Goal: Information Seeking & Learning: Learn about a topic

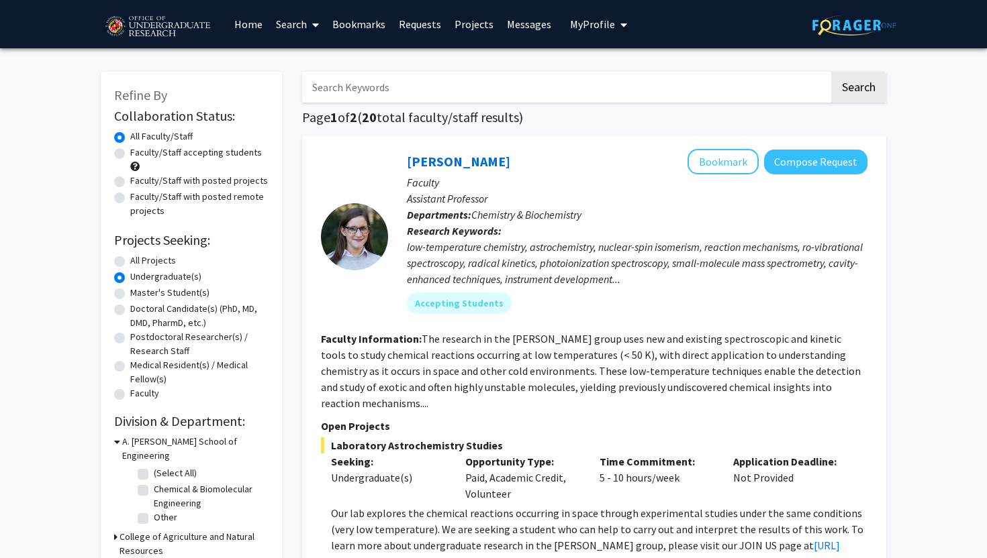
click at [256, 19] on link "Home" at bounding box center [249, 24] width 42 height 47
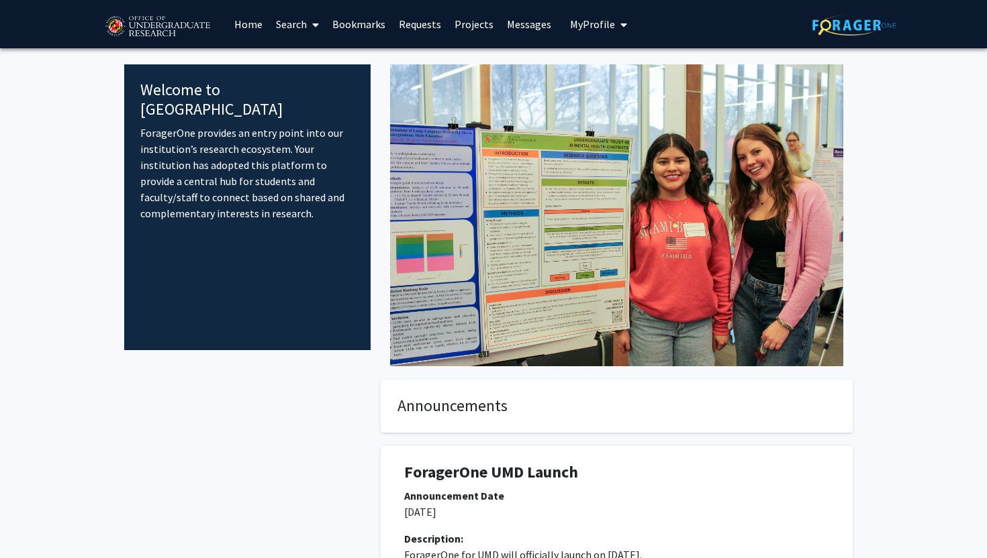
click at [488, 21] on link "Projects" at bounding box center [474, 24] width 52 height 47
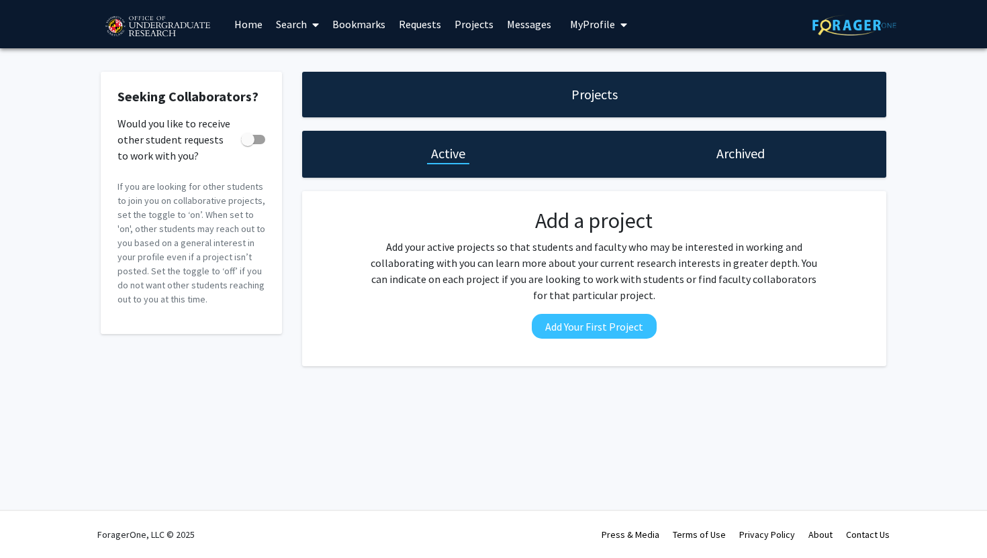
click at [585, 94] on h1 "Projects" at bounding box center [594, 94] width 46 height 19
click at [420, 21] on link "Requests" at bounding box center [420, 24] width 56 height 47
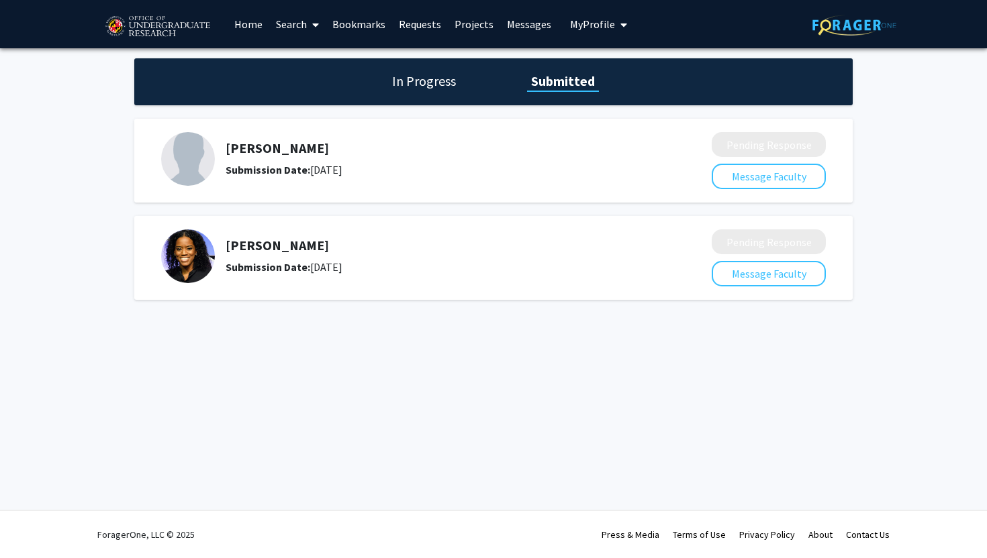
click at [256, 28] on link "Home" at bounding box center [249, 24] width 42 height 47
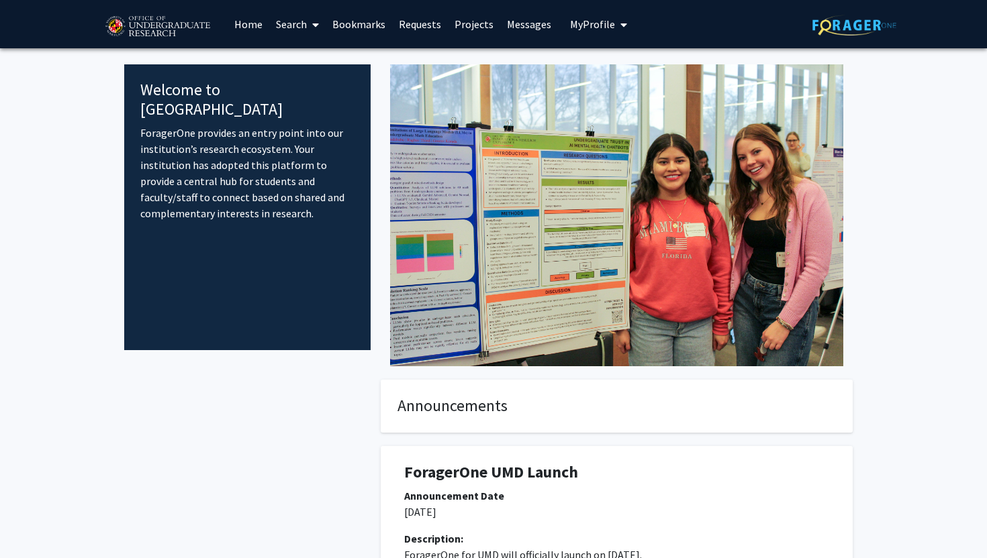
click at [289, 26] on link "Search" at bounding box center [297, 24] width 56 height 47
click at [297, 62] on span "Faculty/Staff" at bounding box center [318, 61] width 99 height 27
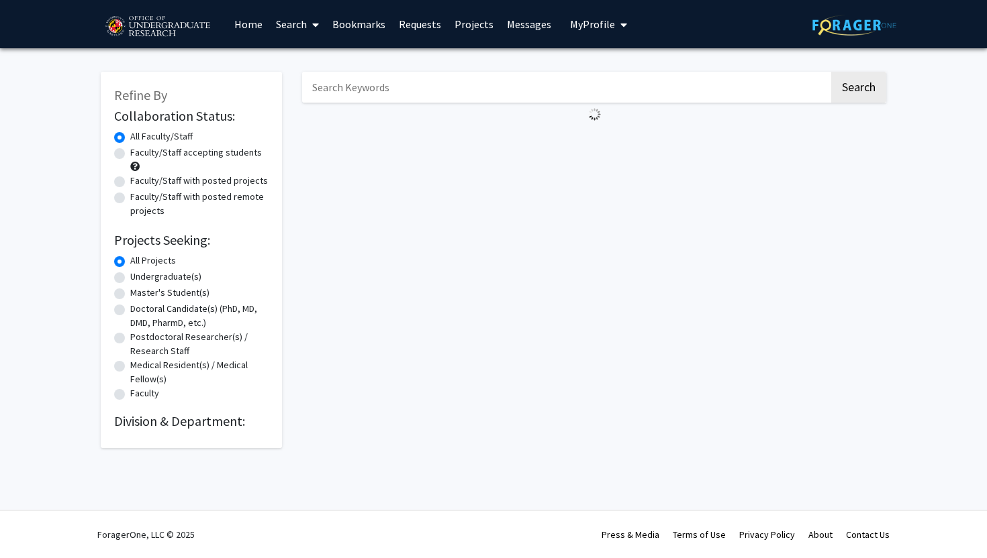
click at [297, 62] on div "Search" at bounding box center [594, 253] width 604 height 390
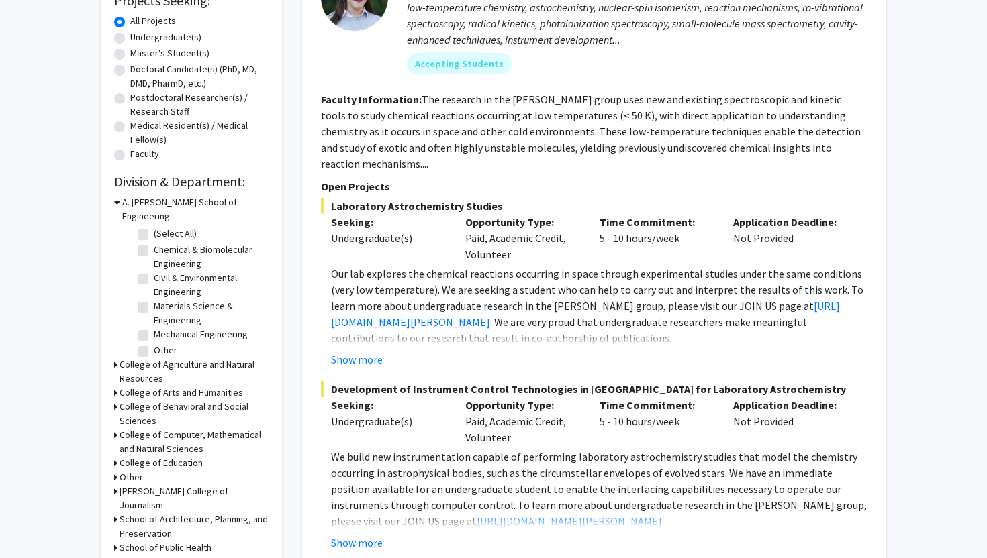
scroll to position [250, 0]
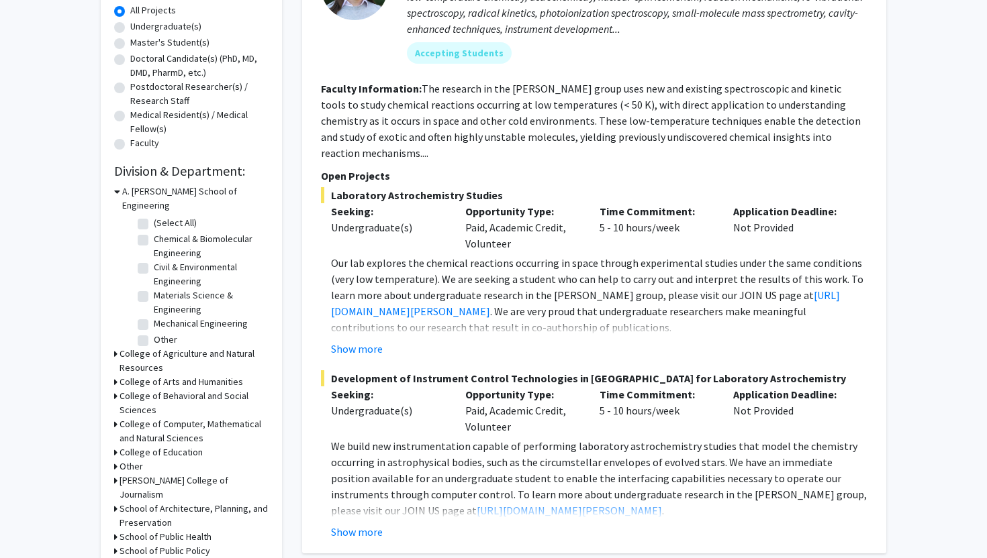
click at [117, 417] on div "College of Computer, Mathematical and Natural Sciences" at bounding box center [191, 431] width 154 height 28
click at [115, 389] on icon at bounding box center [115, 396] width 3 height 14
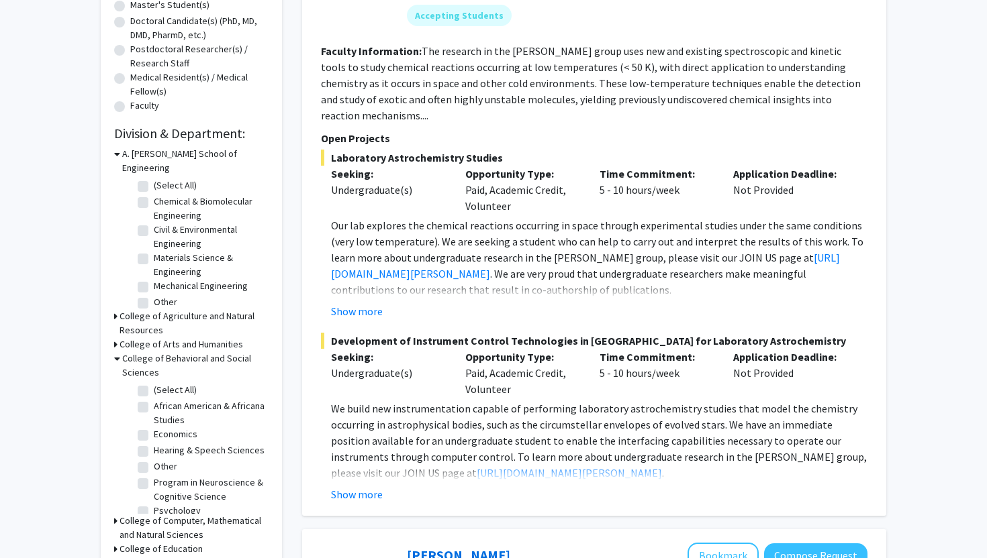
scroll to position [291, 0]
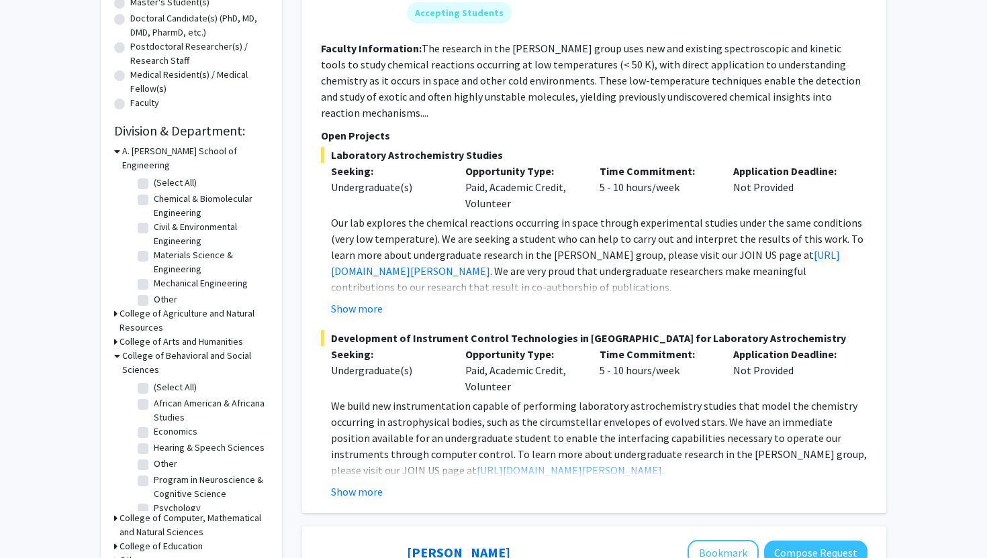
click at [154, 473] on label "Program in Neuroscience & Cognitive Science" at bounding box center [209, 487] width 111 height 28
click at [154, 473] on input "Program in Neuroscience & Cognitive Science" at bounding box center [158, 477] width 9 height 9
checkbox input "true"
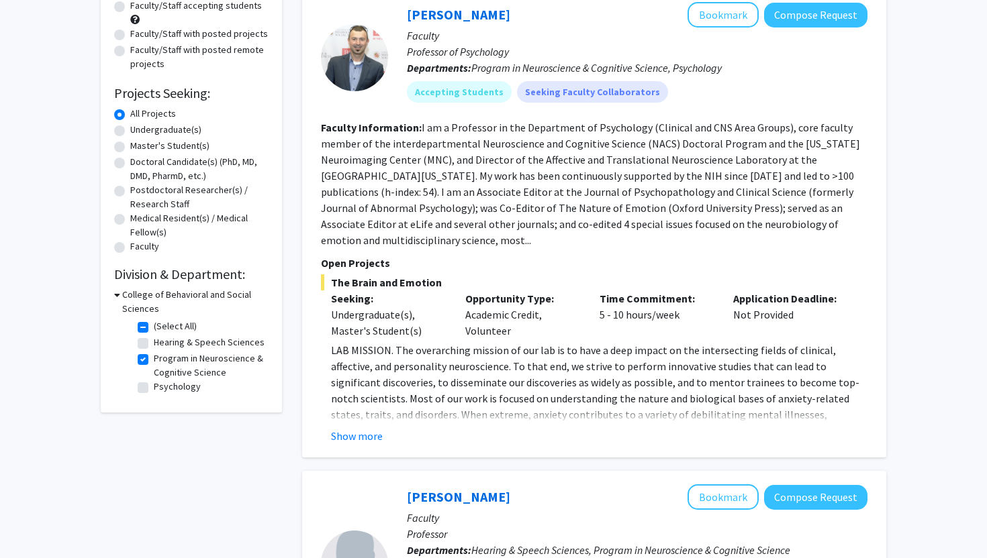
scroll to position [158, 0]
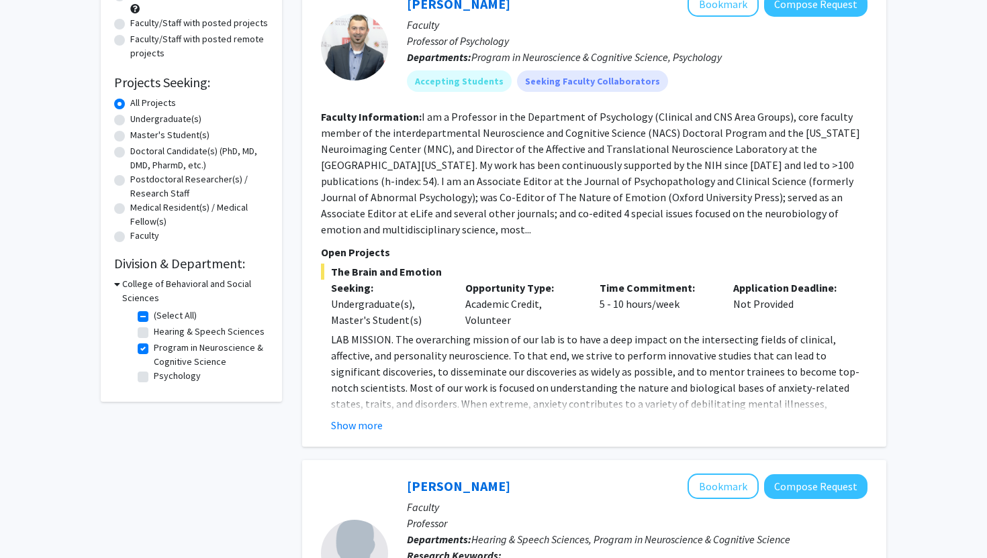
click at [154, 377] on label "Psychology" at bounding box center [177, 376] width 47 height 14
click at [154, 377] on input "Psychology" at bounding box center [158, 373] width 9 height 9
checkbox input "true"
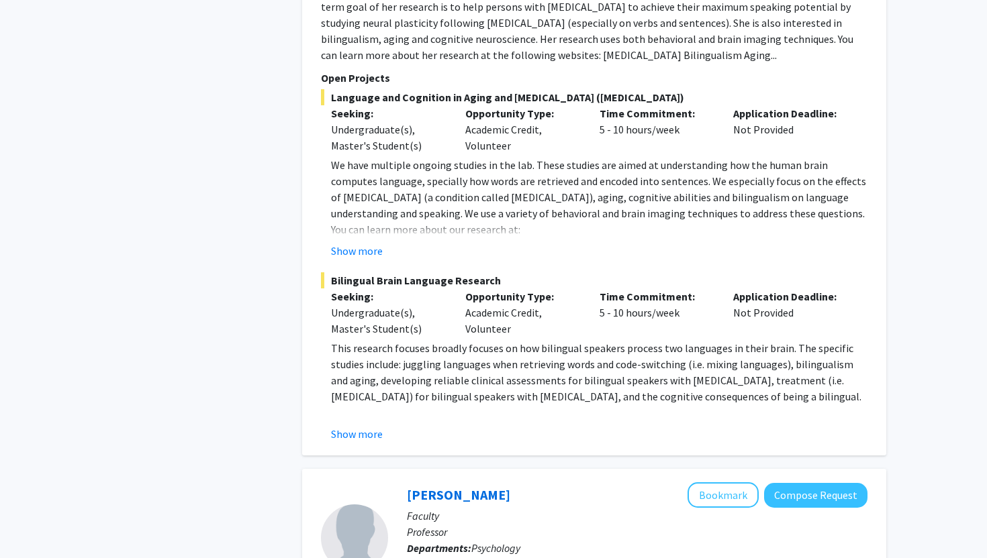
scroll to position [1500, 0]
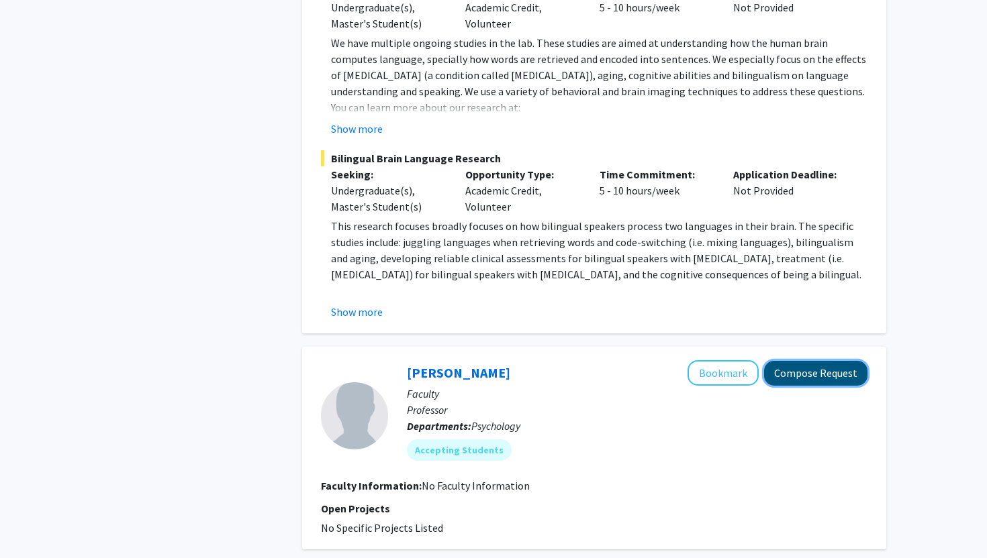
click at [799, 361] on button "Compose Request" at bounding box center [815, 373] width 103 height 25
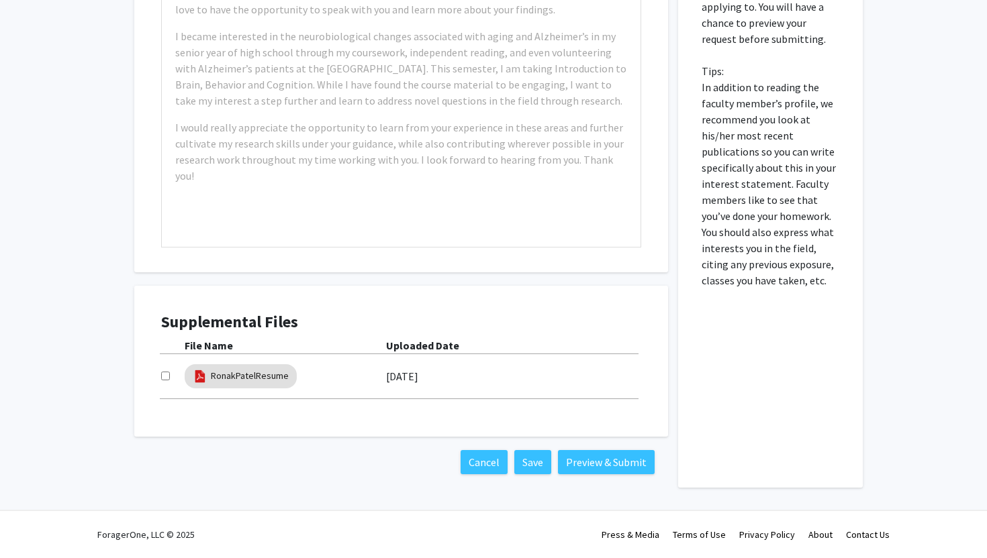
scroll to position [361, 0]
click at [252, 375] on link "RonakPatelResume" at bounding box center [250, 377] width 78 height 14
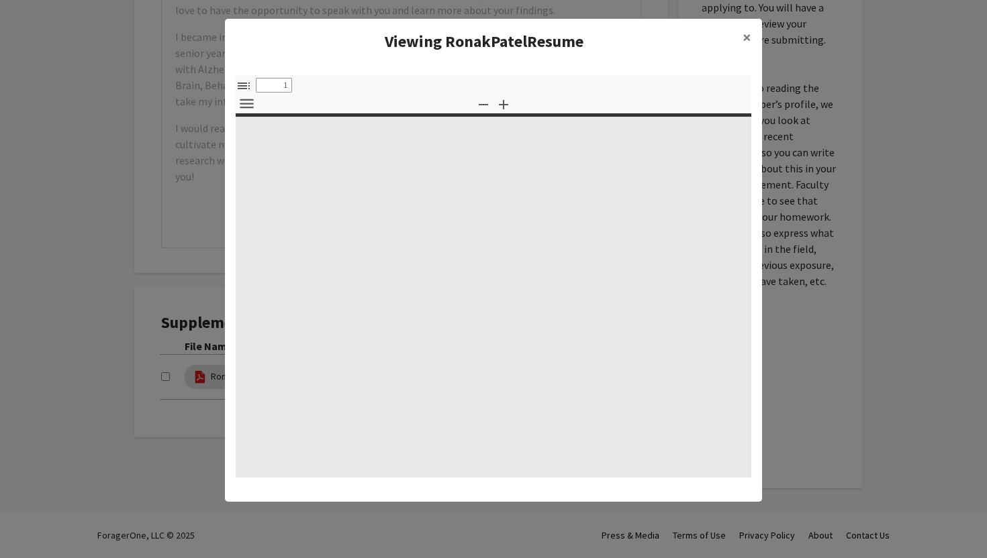
select select "custom"
type input "0"
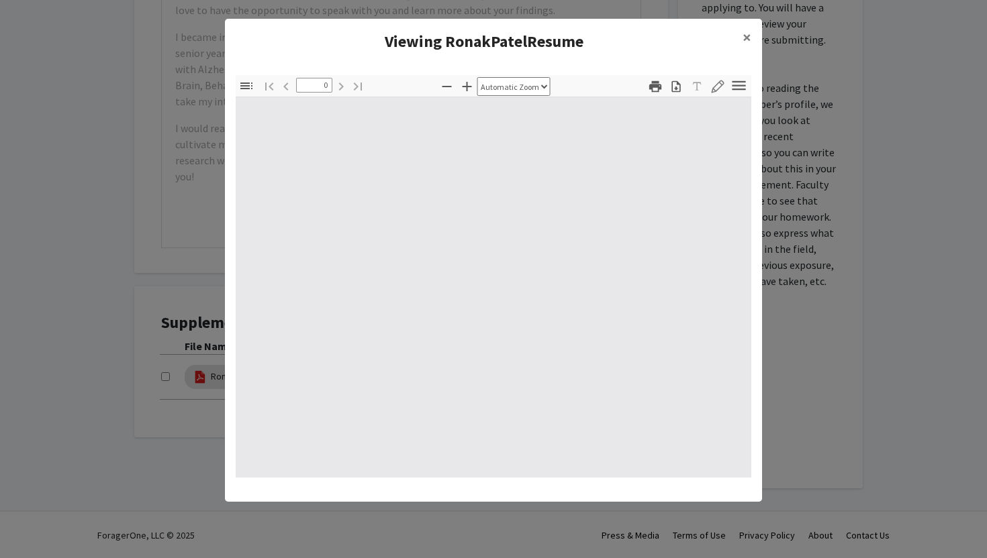
select select "custom"
type input "1"
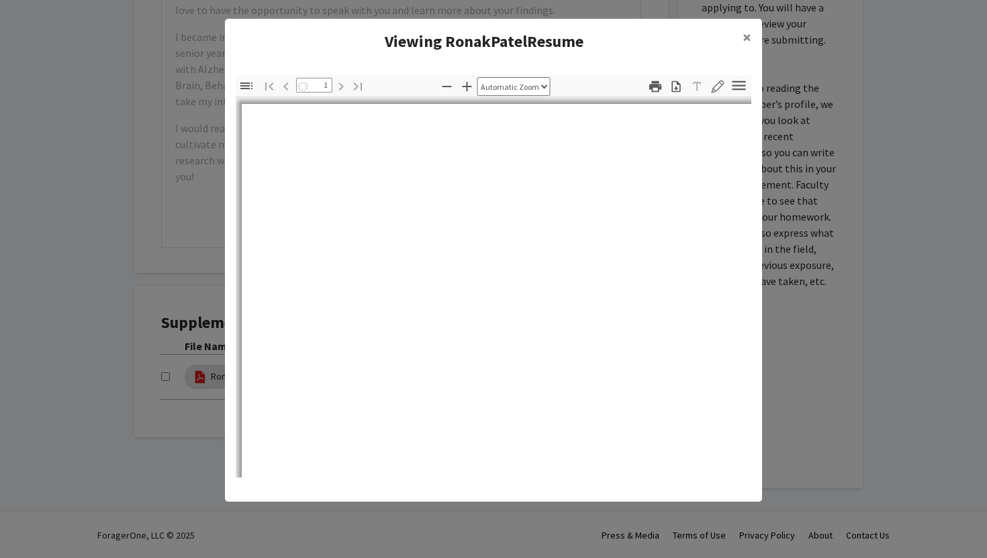
select select "auto"
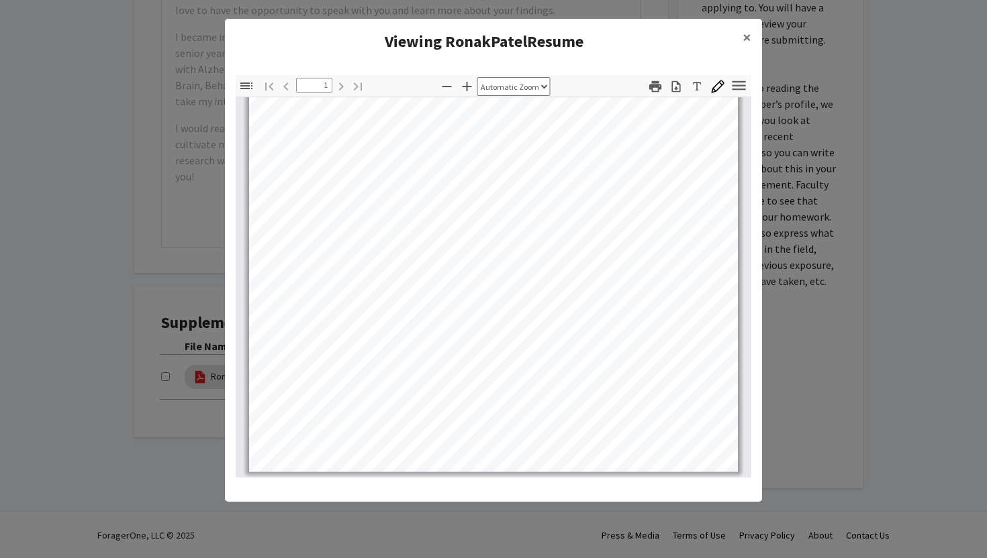
scroll to position [0, 0]
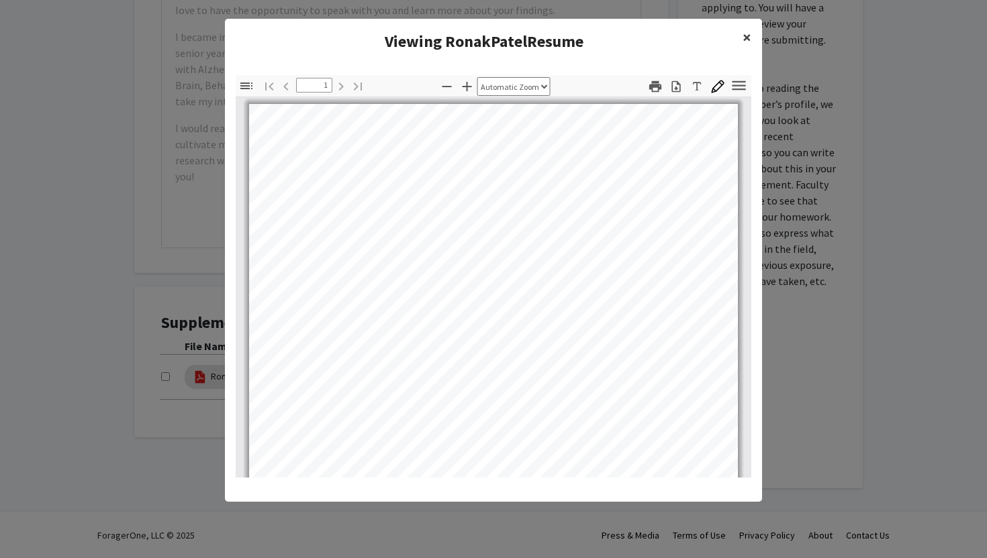
click at [748, 38] on span "×" at bounding box center [746, 37] width 9 height 21
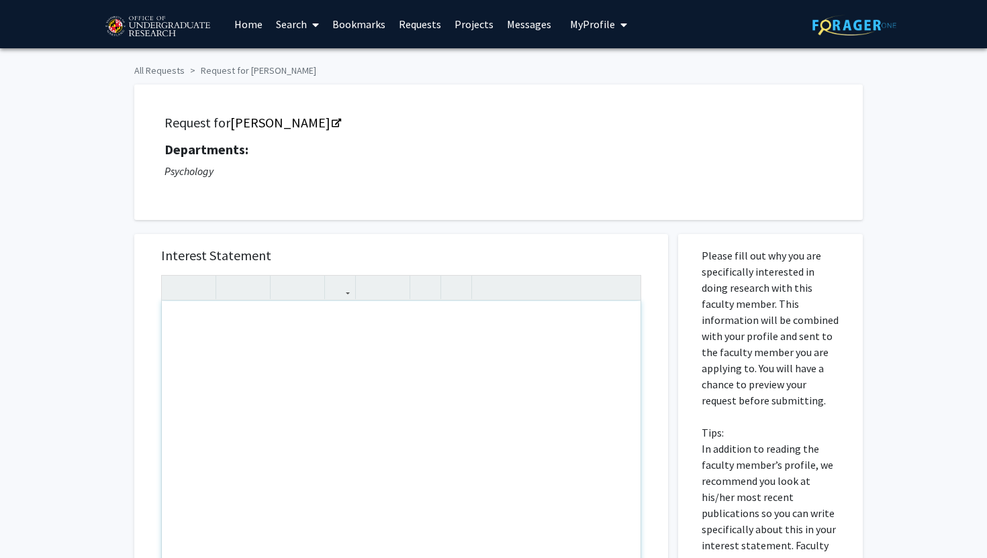
click at [438, 258] on h5 "Interest Statement" at bounding box center [401, 256] width 480 height 16
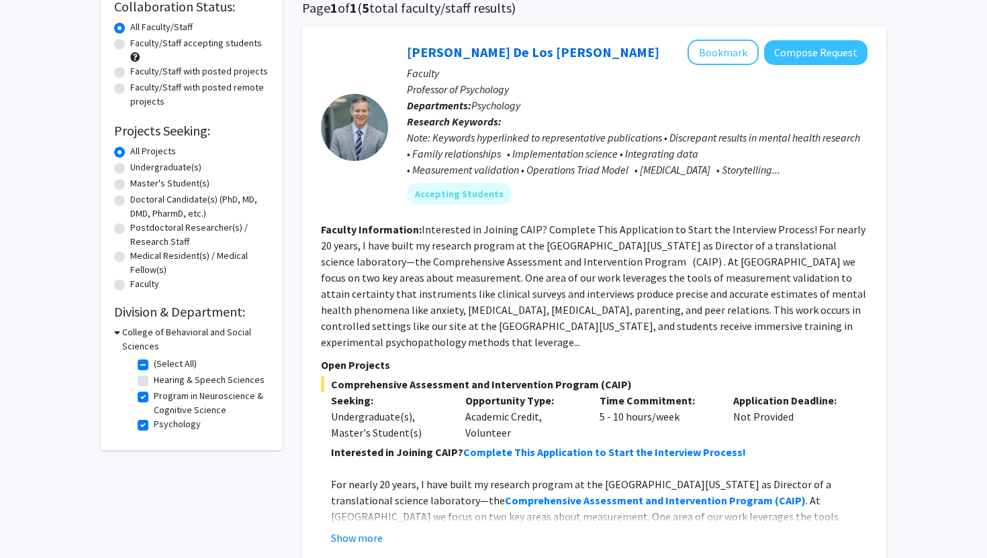
scroll to position [124, 0]
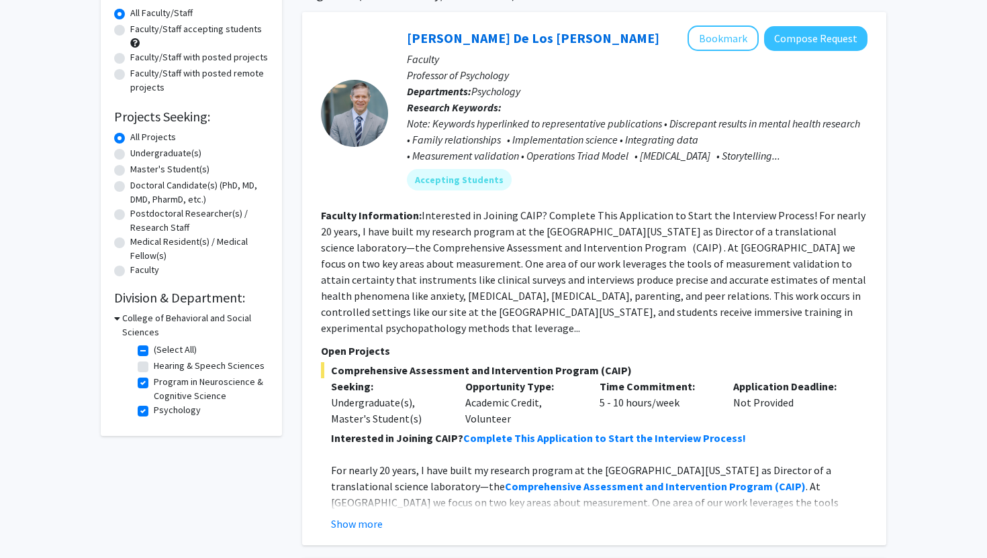
click at [116, 316] on icon at bounding box center [117, 318] width 6 height 14
click at [117, 319] on div "College of Behavioral and Social Sciences" at bounding box center [191, 325] width 154 height 28
click at [115, 315] on icon at bounding box center [115, 318] width 3 height 14
click at [154, 348] on label "(Select All)" at bounding box center [175, 350] width 43 height 14
click at [154, 348] on input "(Select All)" at bounding box center [158, 347] width 9 height 9
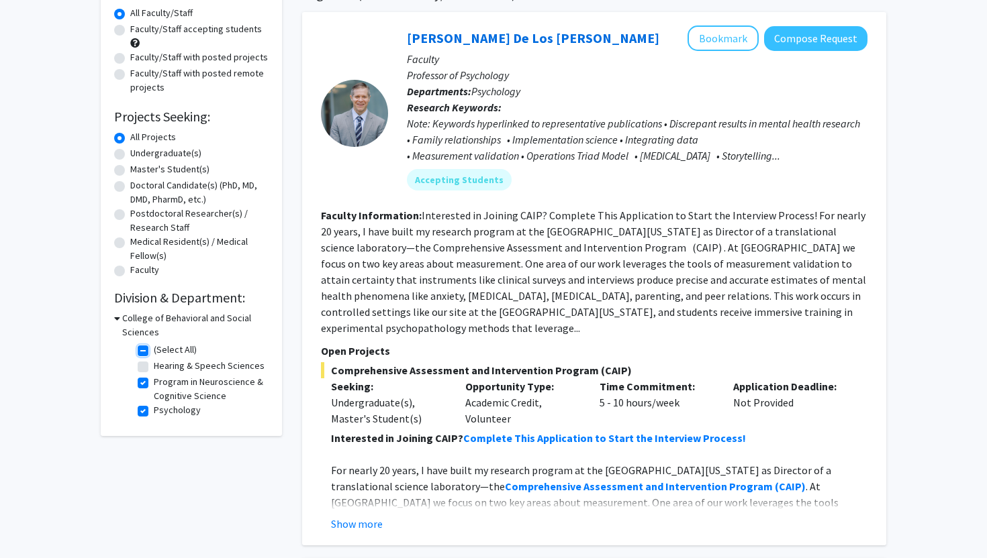
checkbox input "false"
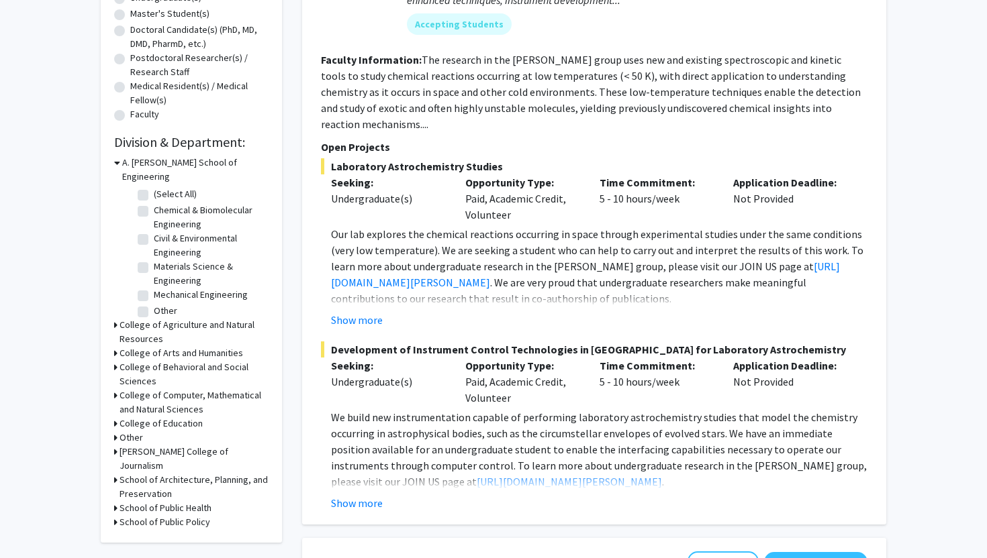
scroll to position [312, 0]
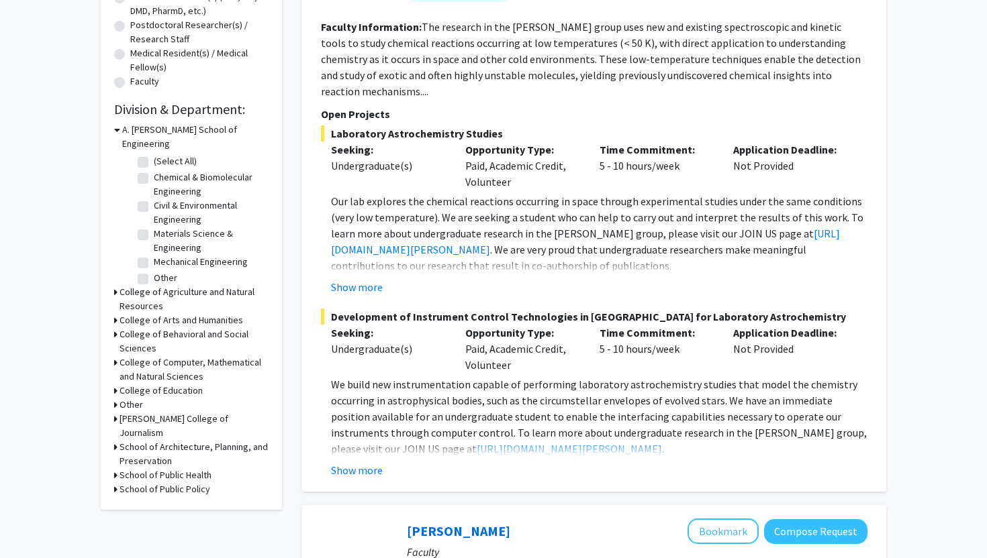
click at [115, 356] on icon at bounding box center [115, 363] width 3 height 14
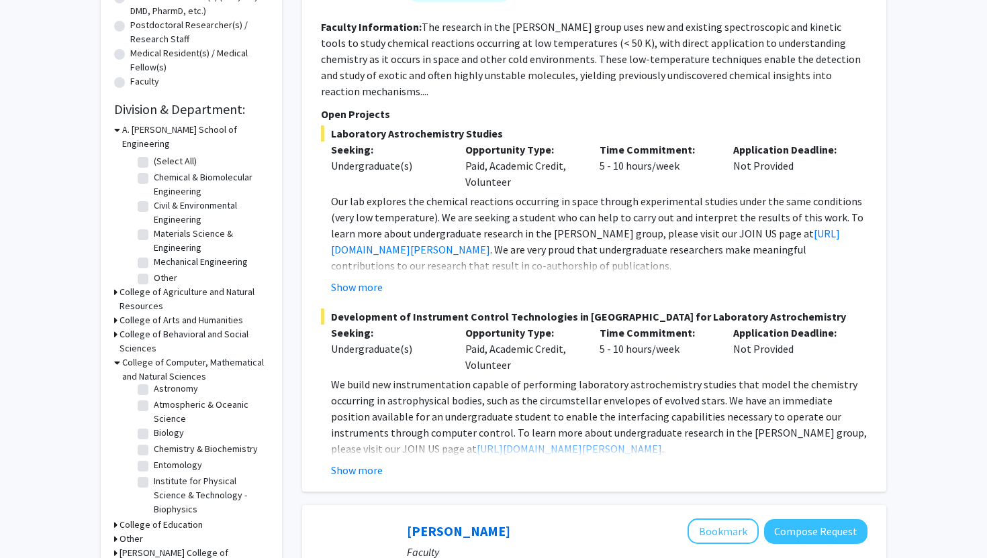
scroll to position [27, 0]
click at [154, 421] on label "Biology" at bounding box center [169, 428] width 30 height 14
click at [154, 421] on input "Biology" at bounding box center [158, 425] width 9 height 9
checkbox input "true"
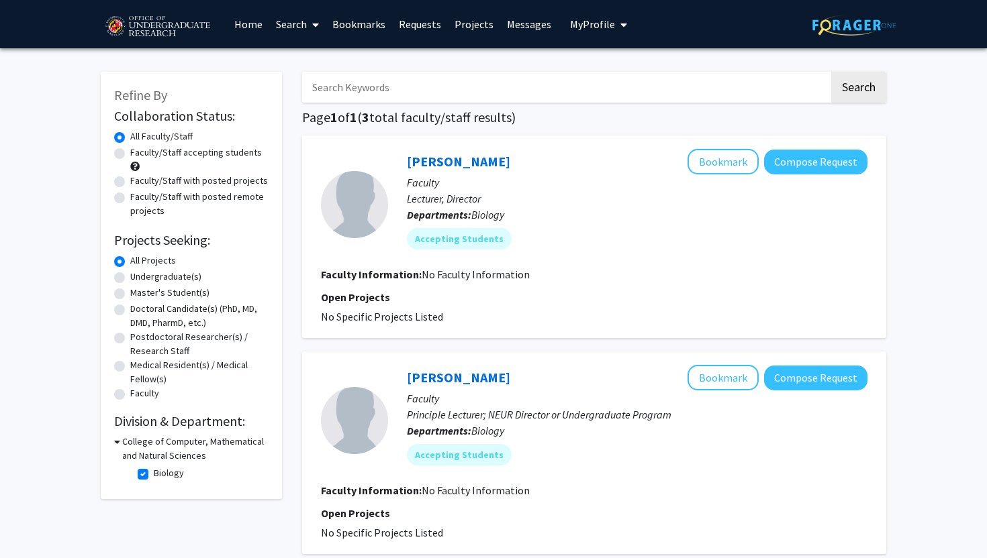
click at [117, 436] on icon at bounding box center [117, 442] width 6 height 14
click at [120, 443] on h3 "College of Computer, Mathematical and Natural Sciences" at bounding box center [193, 449] width 149 height 28
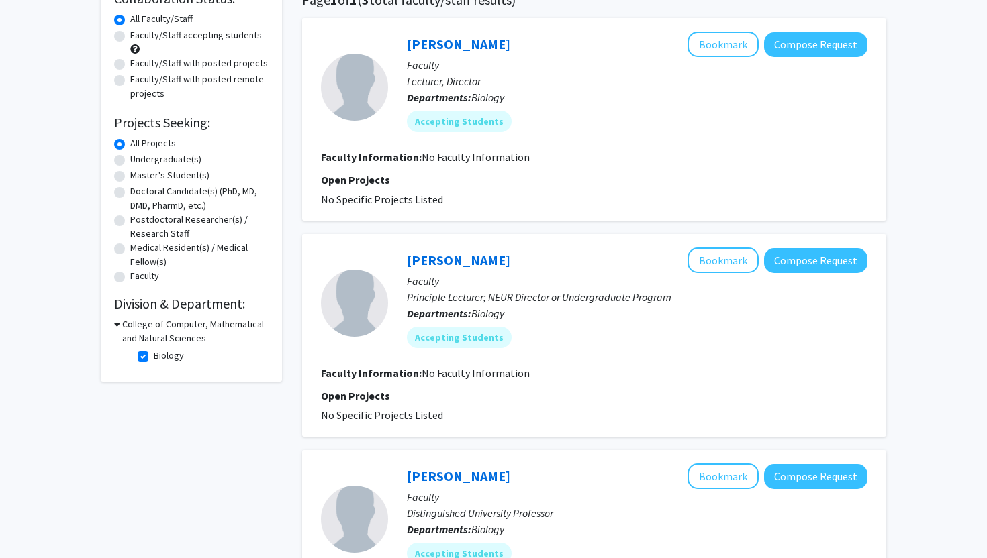
scroll to position [119, 0]
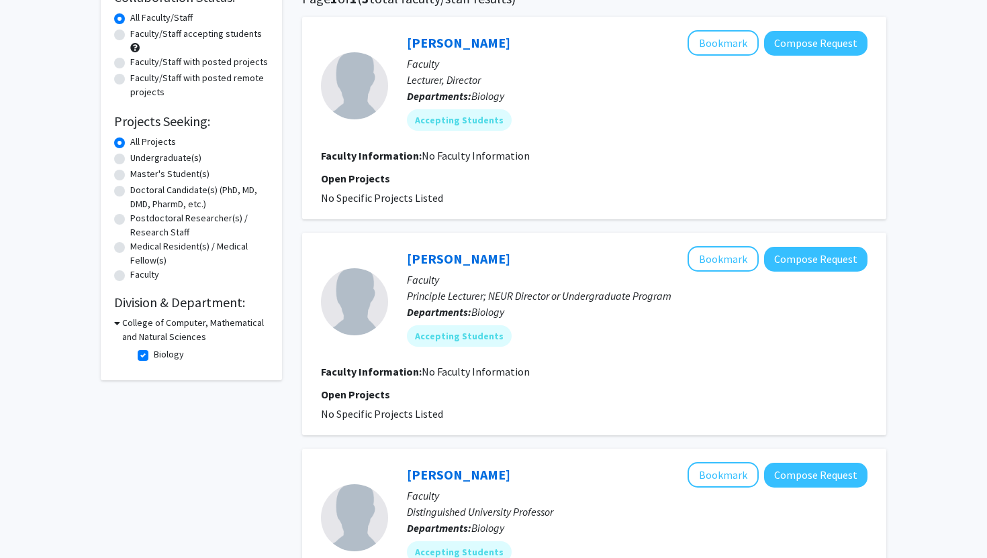
click at [113, 322] on div "Refine By Collaboration Status: Collaboration Status All Faculty/Staff Collabor…" at bounding box center [191, 167] width 181 height 428
click at [115, 322] on icon at bounding box center [117, 323] width 6 height 14
click at [115, 322] on icon at bounding box center [115, 323] width 3 height 14
click at [147, 363] on fg-checkbox "Biology Biology" at bounding box center [202, 356] width 128 height 16
click at [154, 352] on label "Biology" at bounding box center [169, 355] width 30 height 14
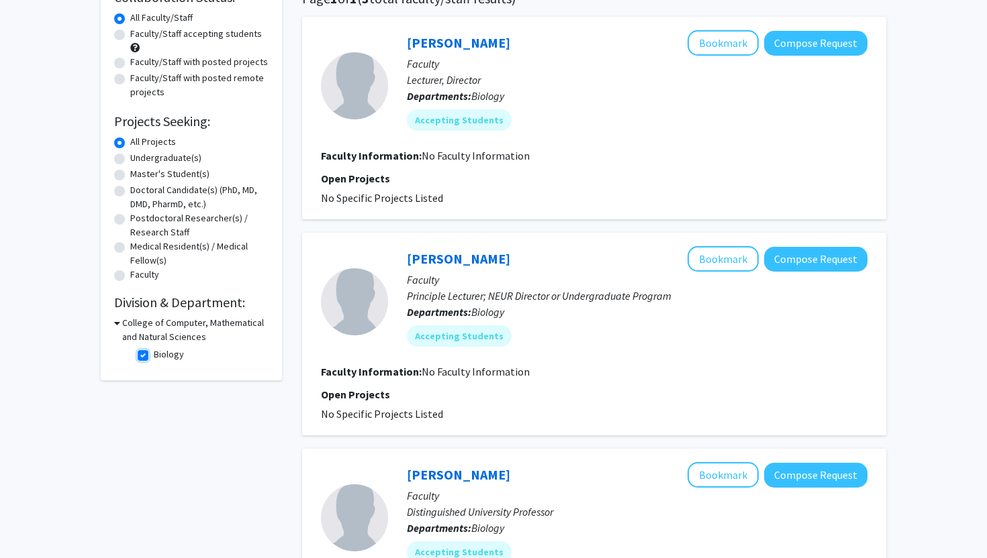
click at [154, 352] on input "Biology" at bounding box center [158, 352] width 9 height 9
checkbox input "false"
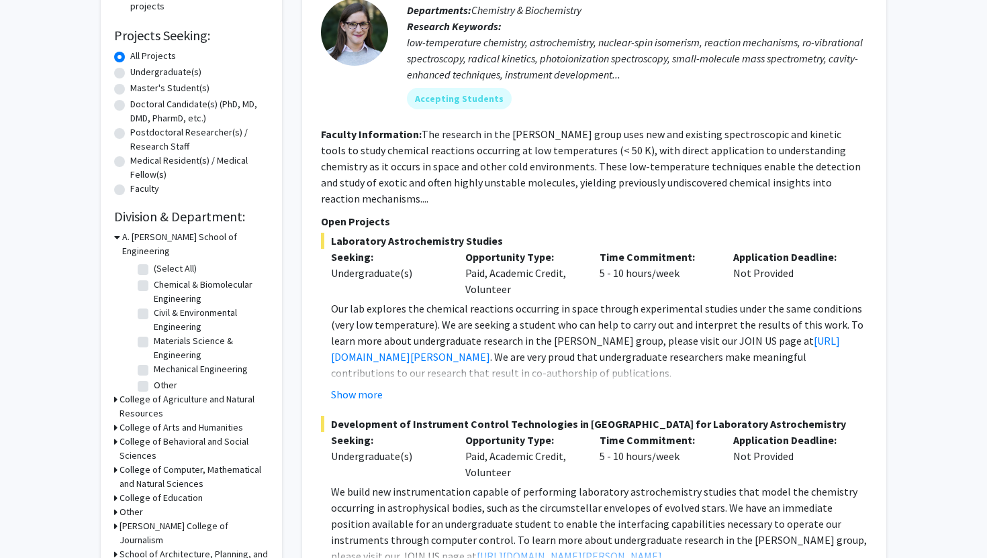
scroll to position [216, 0]
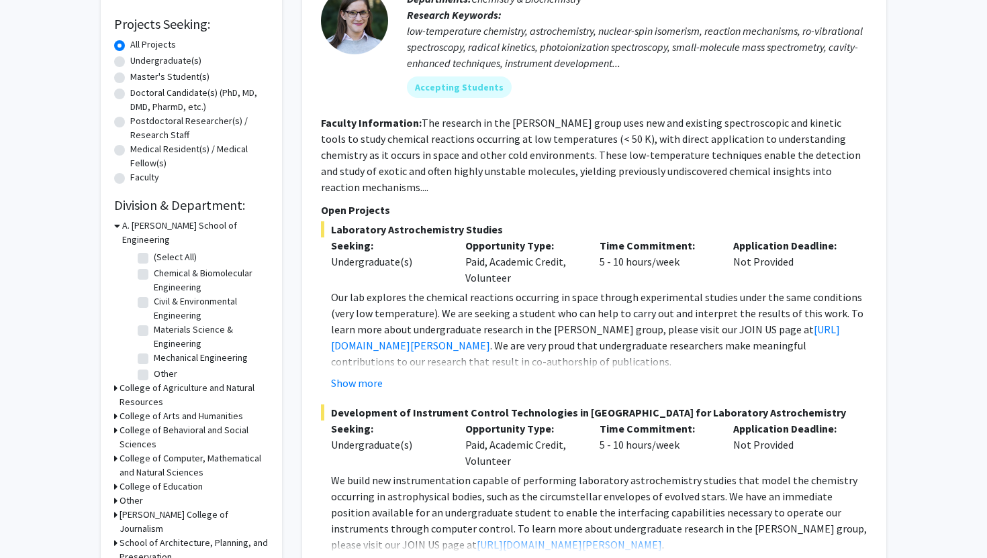
click at [117, 452] on div "College of Computer, Mathematical and Natural Sciences" at bounding box center [191, 466] width 154 height 28
click at [116, 452] on icon at bounding box center [115, 459] width 3 height 14
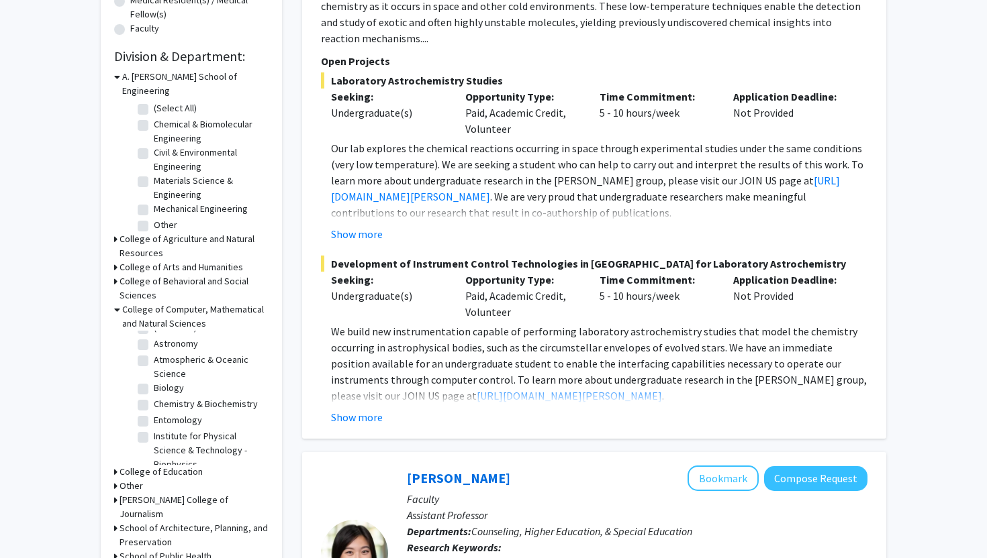
scroll to position [7, 0]
click at [154, 387] on label "Biology" at bounding box center [169, 394] width 30 height 14
click at [154, 387] on input "Biology" at bounding box center [158, 391] width 9 height 9
checkbox input "true"
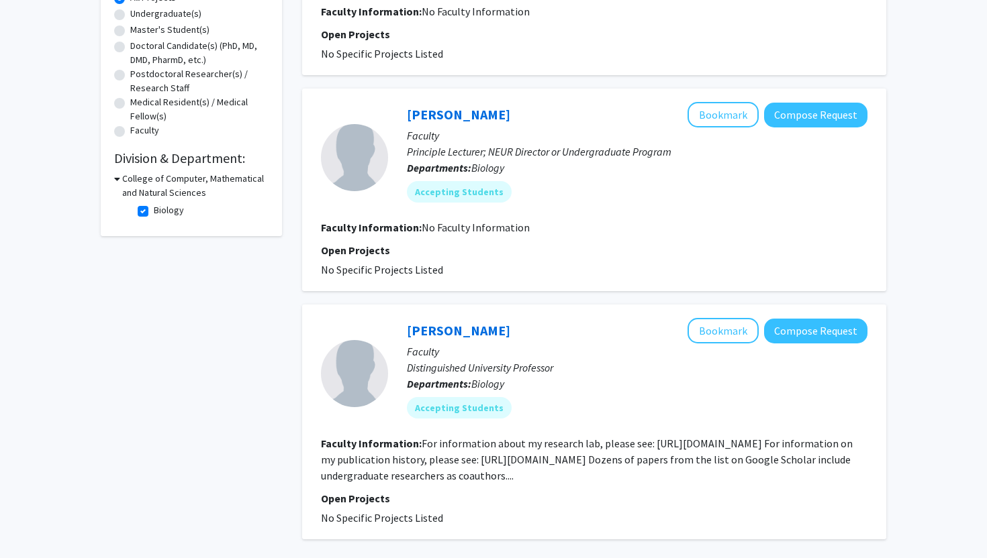
scroll to position [337, 0]
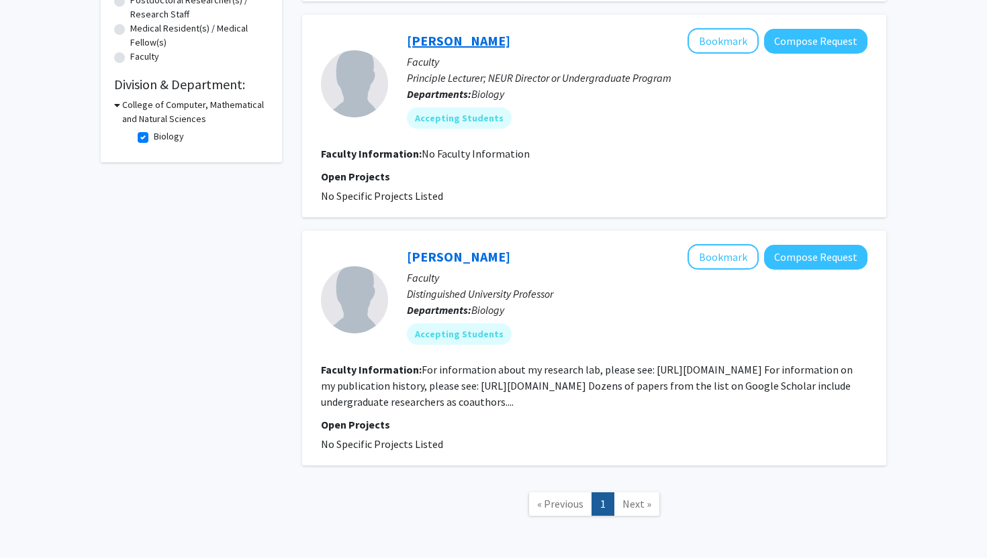
click at [461, 44] on link "[PERSON_NAME]" at bounding box center [458, 40] width 103 height 17
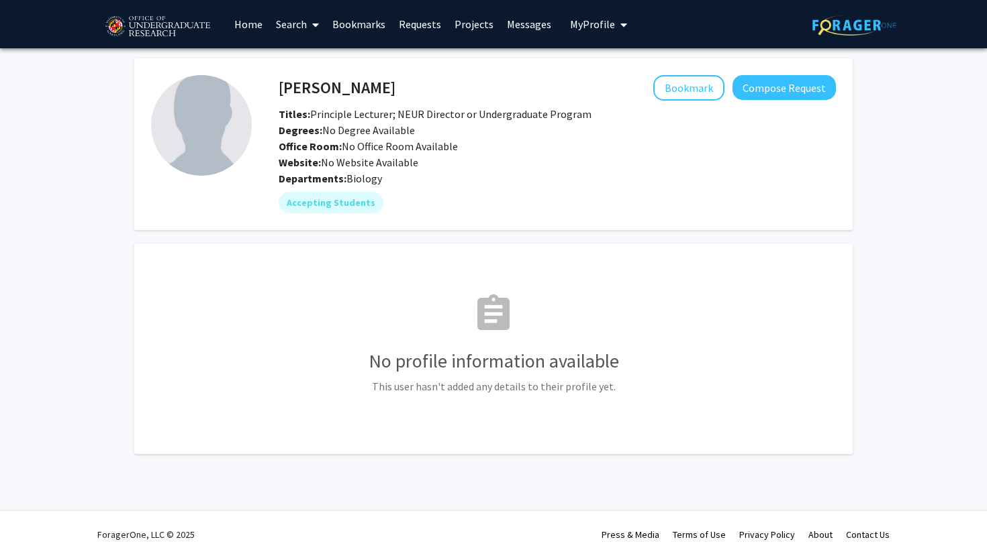
drag, startPoint x: 380, startPoint y: 91, endPoint x: 238, endPoint y: 89, distance: 142.3
click at [238, 89] on fg-card-body "[PERSON_NAME] Bookmark Compose Request Titles: Principle Lecturer; NEUR Directo…" at bounding box center [493, 144] width 685 height 138
click at [273, 91] on div "[PERSON_NAME] Bookmark Compose Request" at bounding box center [556, 88] width 577 height 26
drag, startPoint x: 277, startPoint y: 86, endPoint x: 395, endPoint y: 86, distance: 118.8
click at [396, 86] on div "[PERSON_NAME] Bookmark Compose Request" at bounding box center [556, 88] width 577 height 26
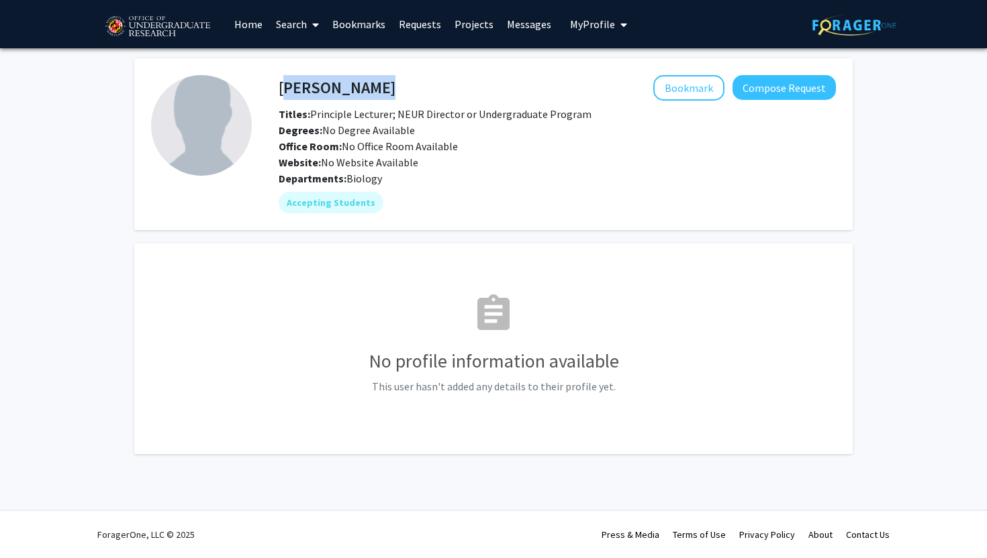
drag, startPoint x: 383, startPoint y: 85, endPoint x: 280, endPoint y: 87, distance: 103.4
click at [280, 87] on div "[PERSON_NAME] Bookmark Compose Request" at bounding box center [556, 88] width 577 height 26
copy h4 "[PERSON_NAME]"
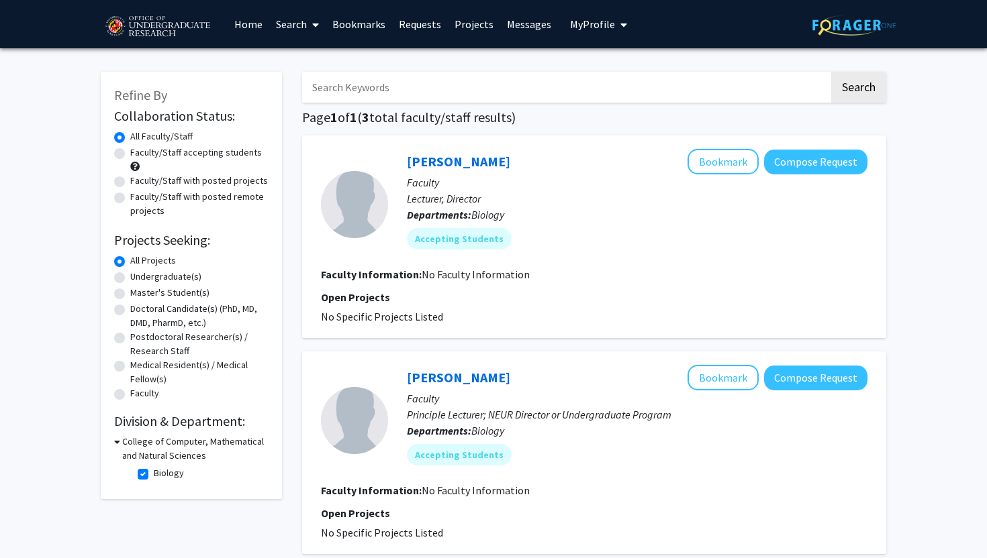
click at [115, 440] on icon at bounding box center [117, 442] width 6 height 14
click at [121, 446] on h3 "College of Computer, Mathematical and Natural Sciences" at bounding box center [193, 449] width 149 height 28
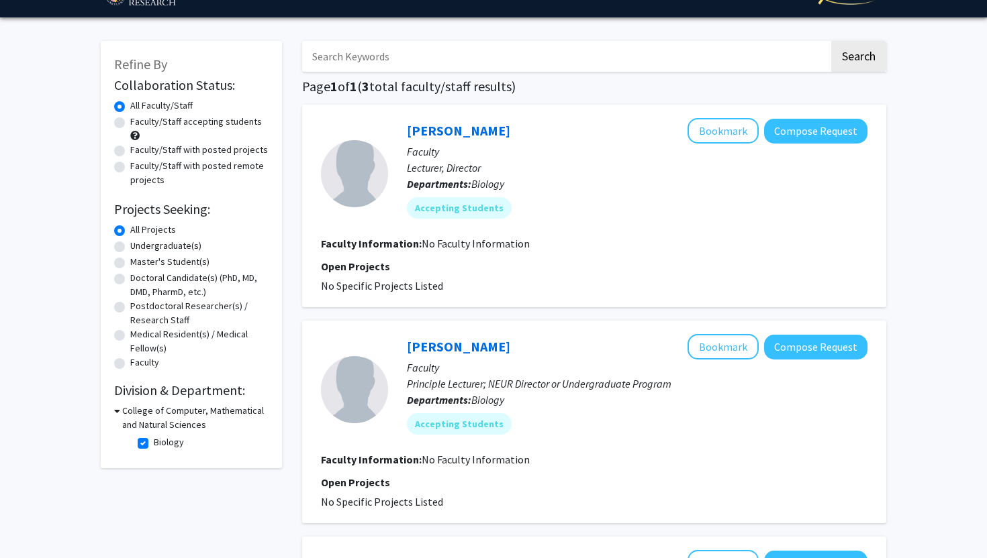
scroll to position [34, 0]
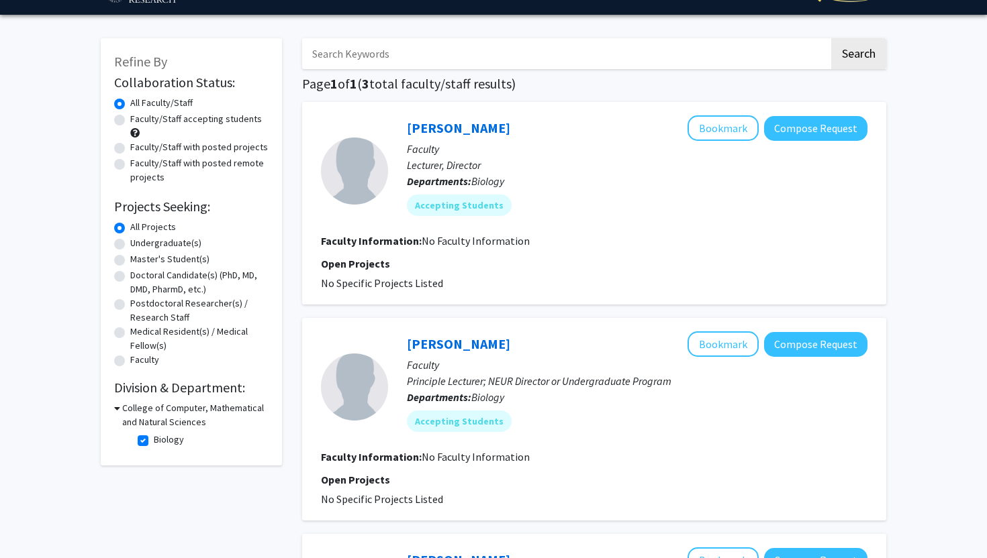
click at [154, 438] on label "Biology" at bounding box center [169, 440] width 30 height 14
click at [154, 438] on input "Biology" at bounding box center [158, 437] width 9 height 9
checkbox input "false"
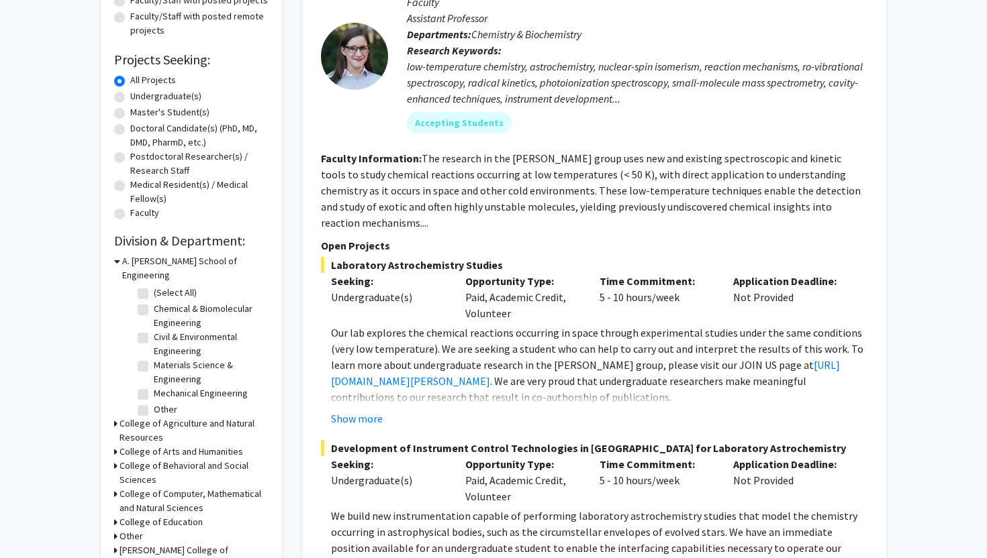
scroll to position [218, 0]
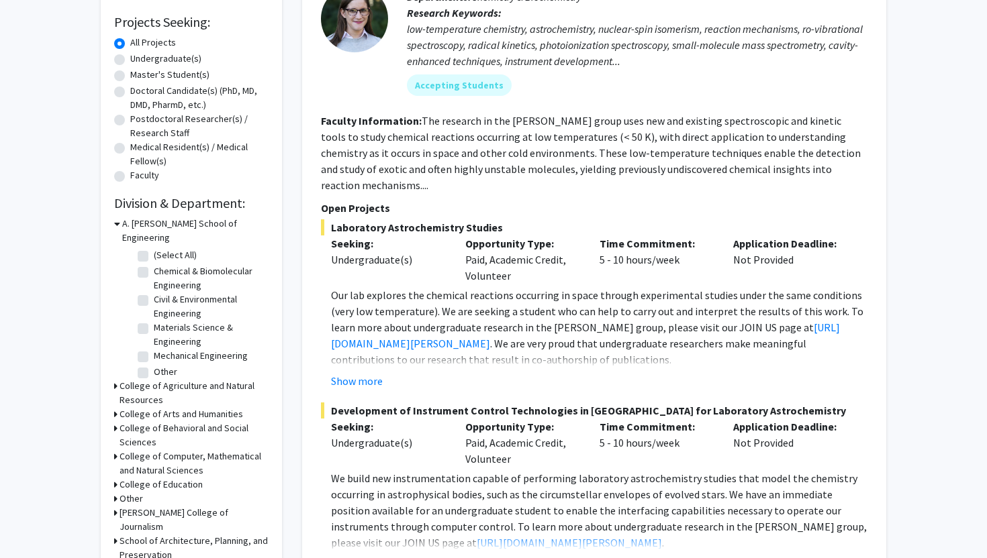
click at [117, 450] on div "College of Computer, Mathematical and Natural Sciences" at bounding box center [191, 464] width 154 height 28
click at [120, 450] on h3 "College of Computer, Mathematical and Natural Sciences" at bounding box center [193, 464] width 149 height 28
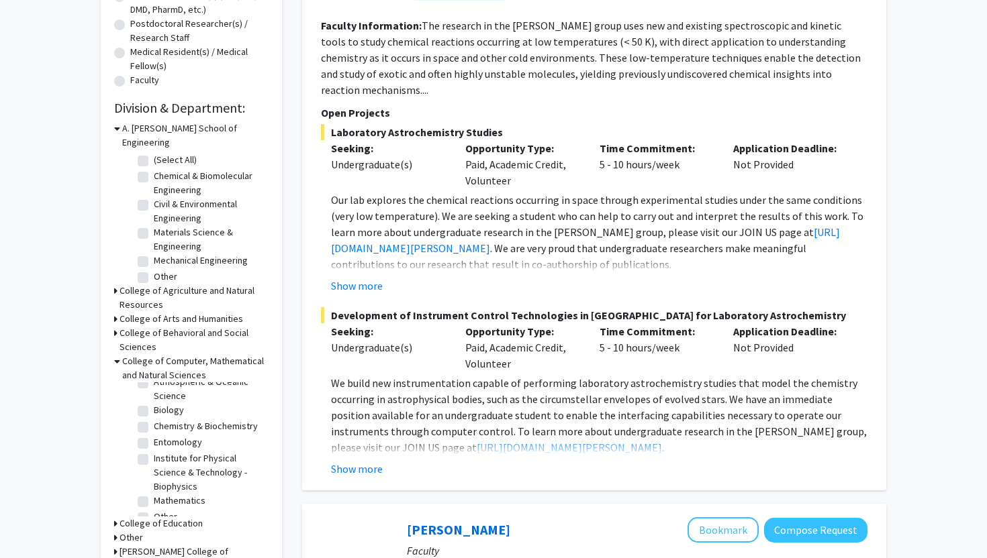
scroll to position [19, 0]
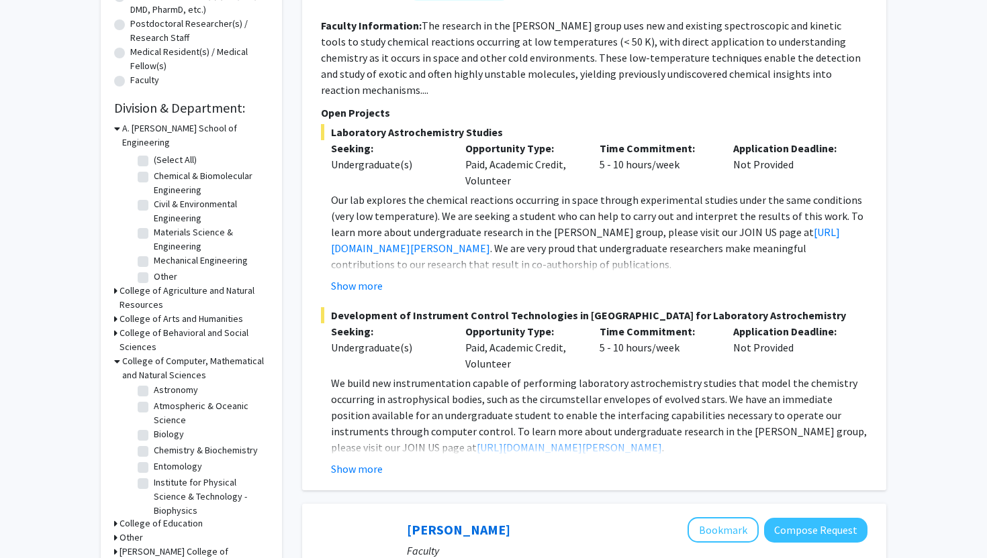
click at [154, 444] on label "Chemistry & Biochemistry" at bounding box center [206, 451] width 104 height 14
click at [154, 444] on input "Chemistry & Biochemistry" at bounding box center [158, 448] width 9 height 9
checkbox input "true"
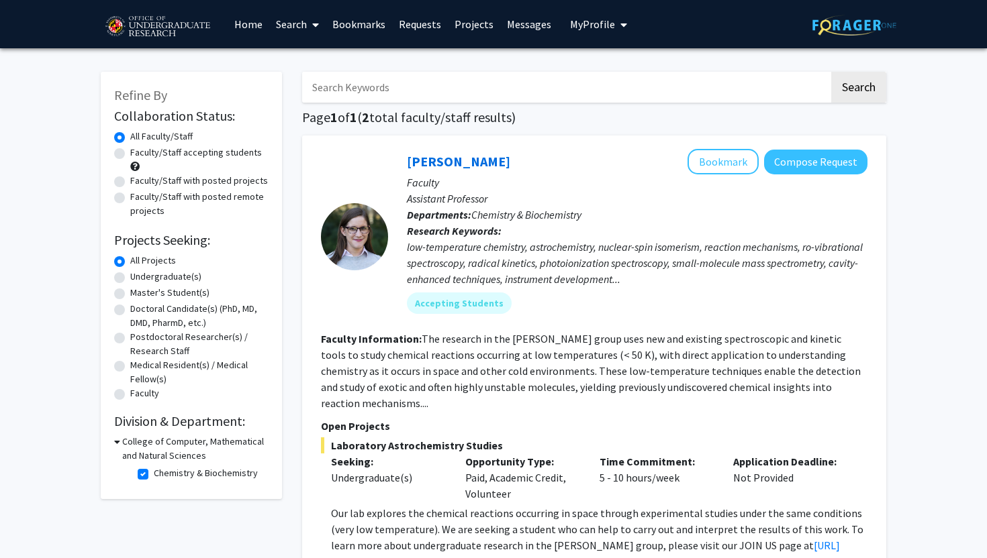
click at [119, 442] on icon at bounding box center [117, 442] width 6 height 14
click at [119, 442] on h3 "College of Computer, Mathematical and Natural Sciences" at bounding box center [193, 449] width 149 height 28
click at [154, 477] on label "Chemistry & Biochemistry" at bounding box center [206, 473] width 104 height 14
click at [154, 475] on input "Chemistry & Biochemistry" at bounding box center [158, 470] width 9 height 9
checkbox input "false"
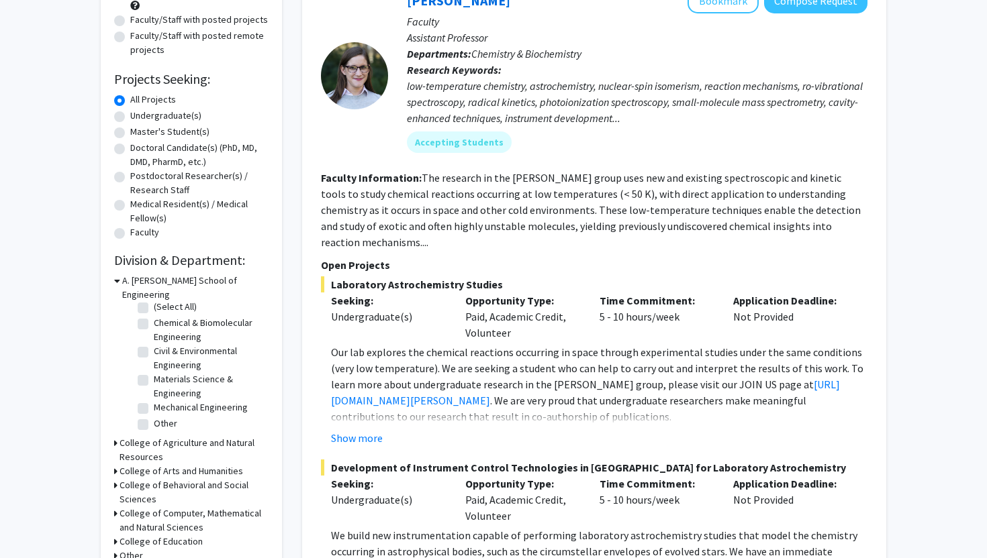
scroll to position [180, 0]
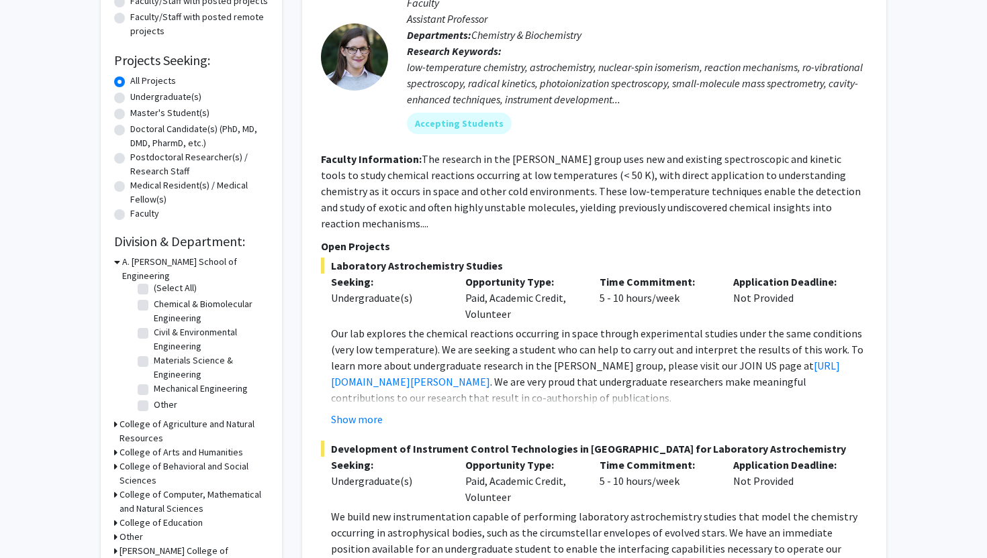
click at [114, 460] on icon at bounding box center [115, 467] width 3 height 14
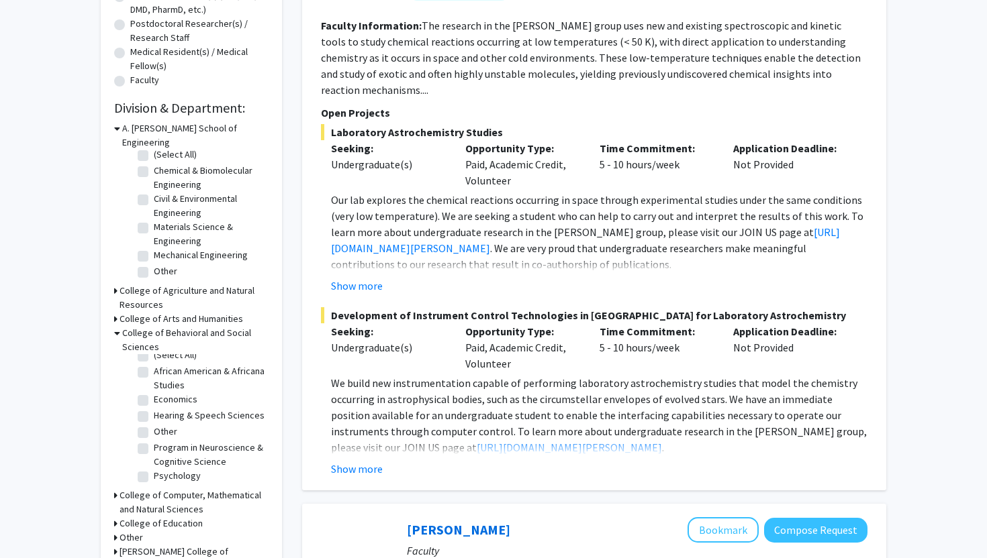
scroll to position [0, 0]
click at [154, 358] on label "(Select All)" at bounding box center [175, 365] width 43 height 14
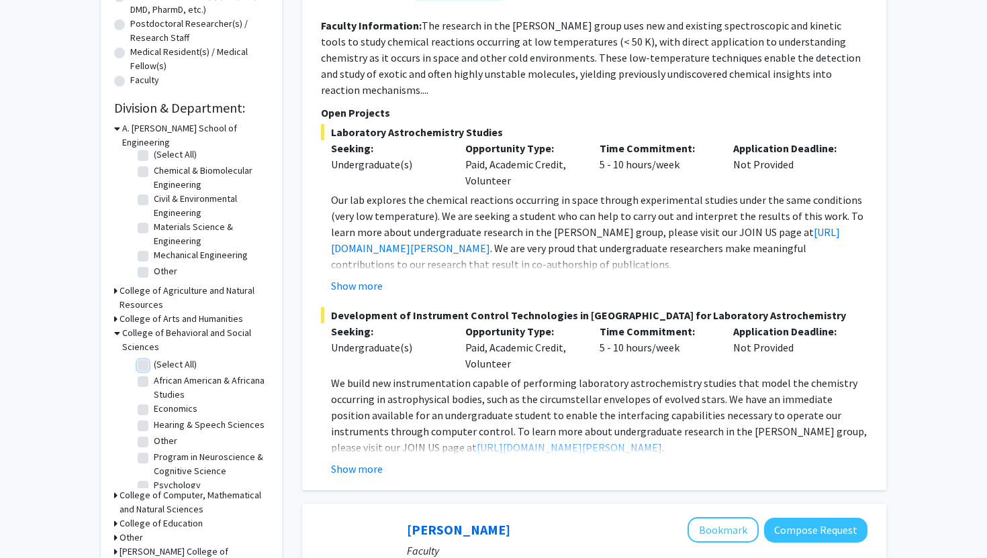
click at [154, 358] on input "(Select All)" at bounding box center [158, 362] width 9 height 9
checkbox input "true"
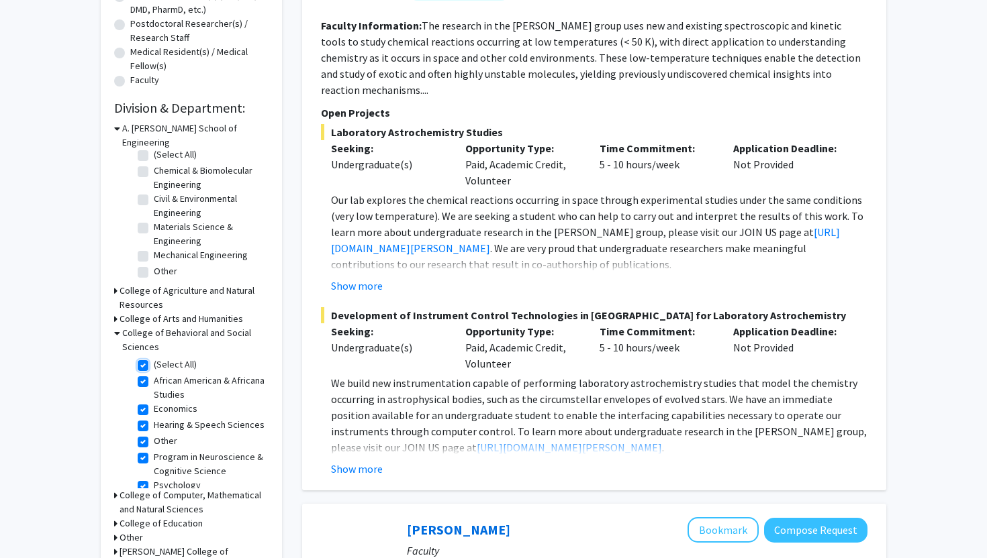
checkbox input "true"
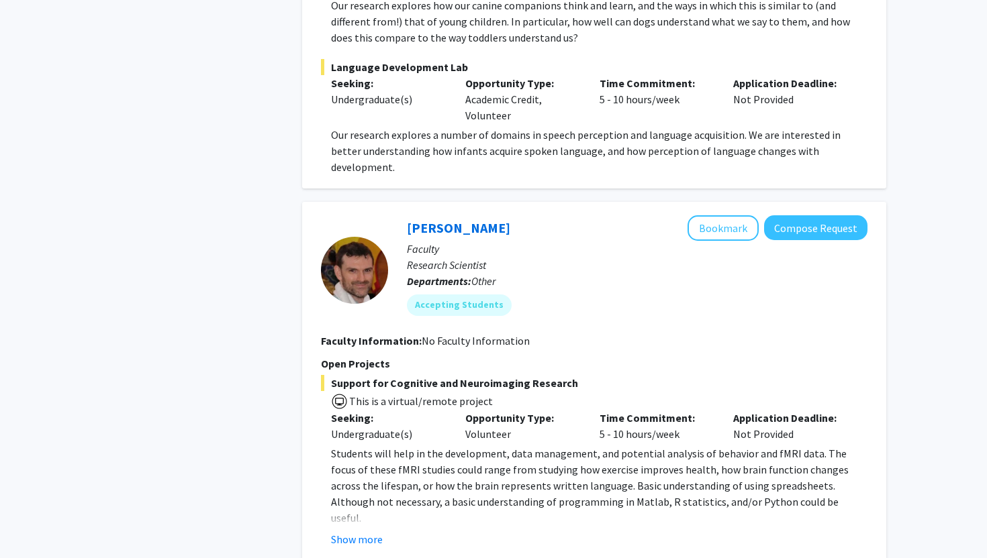
scroll to position [2547, 0]
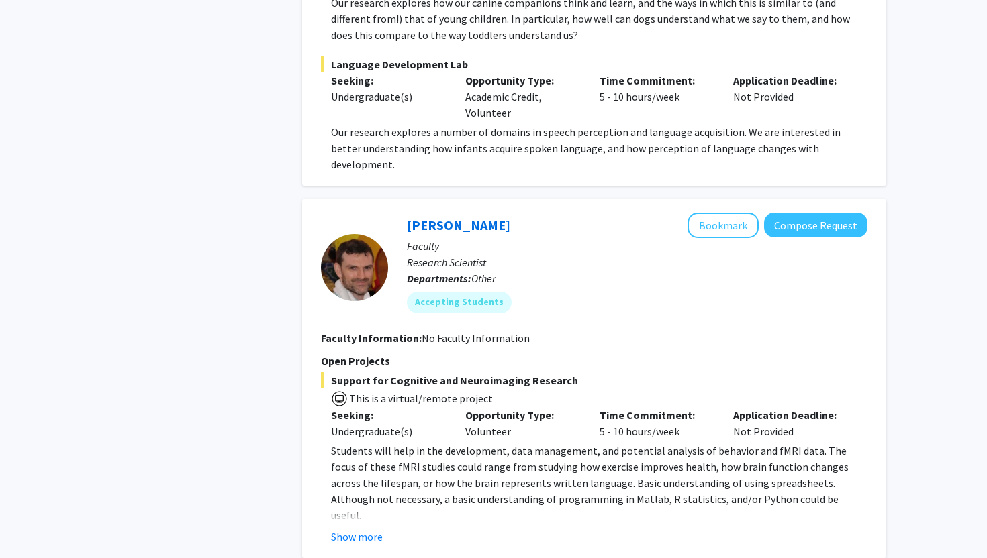
click at [331, 524] on p "This is mostly virtual, but there may be some in person activities." at bounding box center [599, 532] width 536 height 16
click at [354, 461] on fg-read-more "Students will help in the development, data management, and potential analysis …" at bounding box center [594, 494] width 546 height 102
click at [358, 529] on button "Show more" at bounding box center [357, 537] width 52 height 16
click at [377, 541] on link "[URL][DOMAIN_NAME][PERSON_NAME]" at bounding box center [423, 547] width 185 height 13
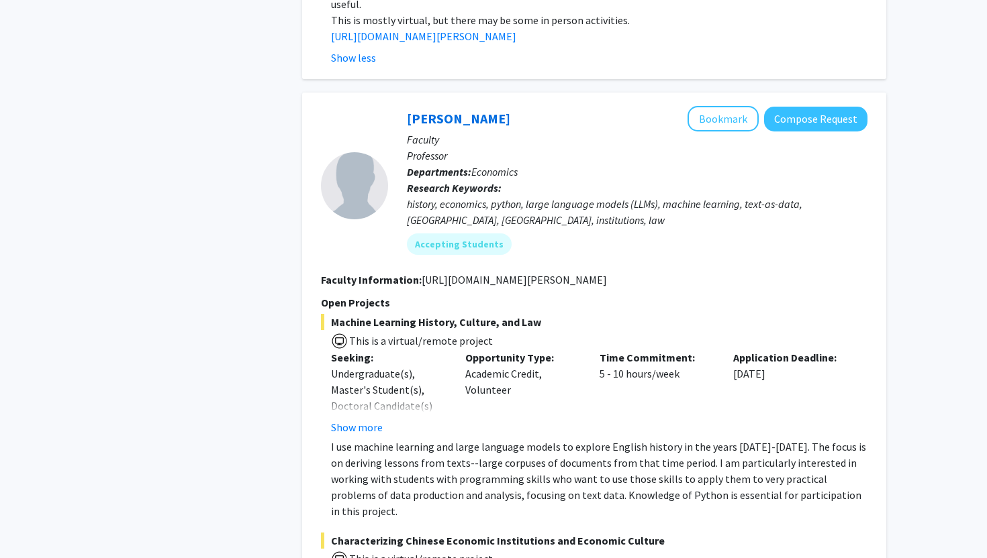
scroll to position [3050, 0]
